Goal: Transaction & Acquisition: Purchase product/service

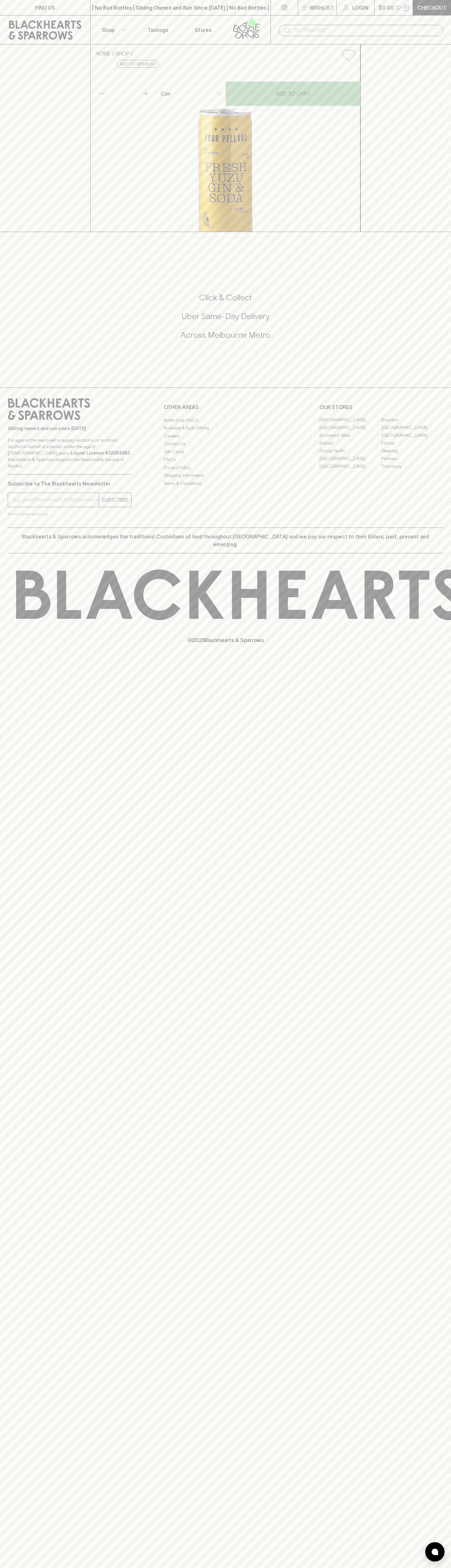
click at [292, 10] on link at bounding box center [284, 8] width 27 height 15
click at [424, 1104] on div "FIND US | No Bad Bottles | Sibling Owned and Run Since [DATE] | No Bad Bottles …" at bounding box center [226, 784] width 451 height 1568
click at [22, 1567] on html "FIND US | No Bad Bottles | Sibling Owned and Run Since [DATE] | No Bad Bottles …" at bounding box center [226, 784] width 451 height 1568
click at [10, 748] on div "FIND US | No Bad Bottles | Sibling Owned and Run Since [DATE] | No Bad Bottles …" at bounding box center [226, 784] width 451 height 1568
